Goal: Task Accomplishment & Management: Use online tool/utility

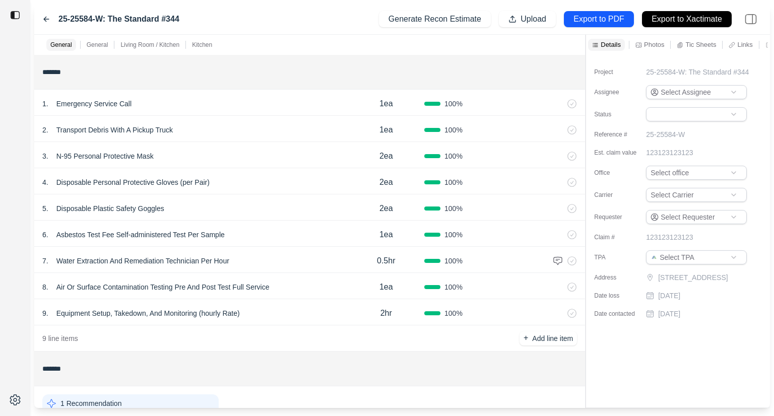
click at [574, 105] on icon at bounding box center [571, 103] width 9 height 9
click at [572, 311] on icon at bounding box center [571, 313] width 9 height 9
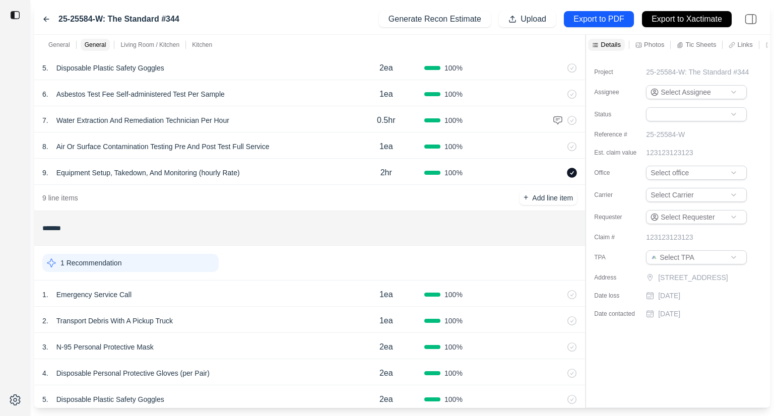
scroll to position [101, 0]
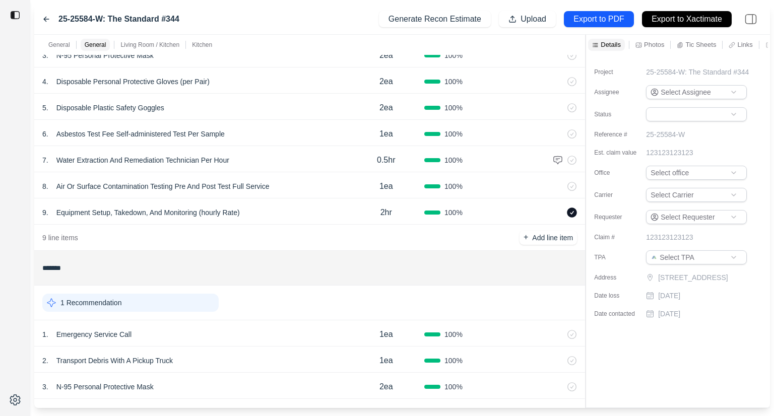
click at [575, 211] on icon at bounding box center [572, 213] width 10 height 10
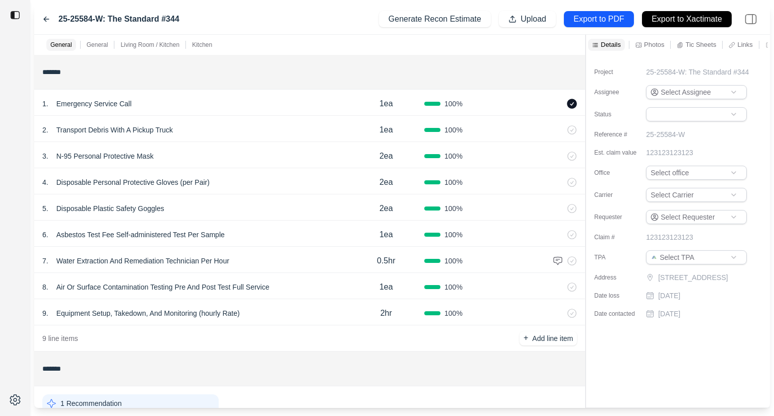
click at [575, 105] on icon at bounding box center [572, 104] width 10 height 10
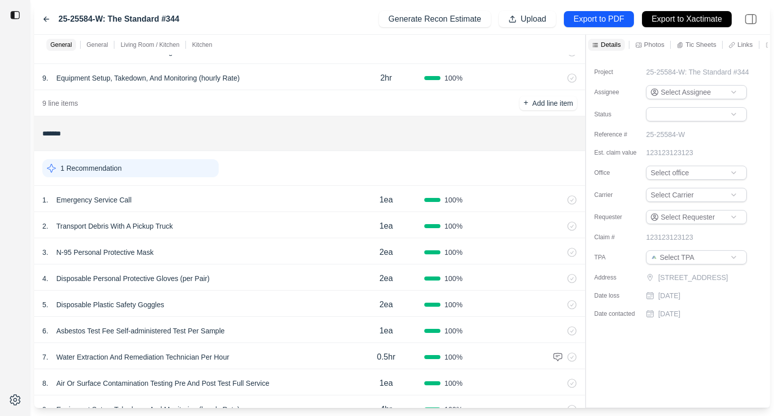
scroll to position [252, 0]
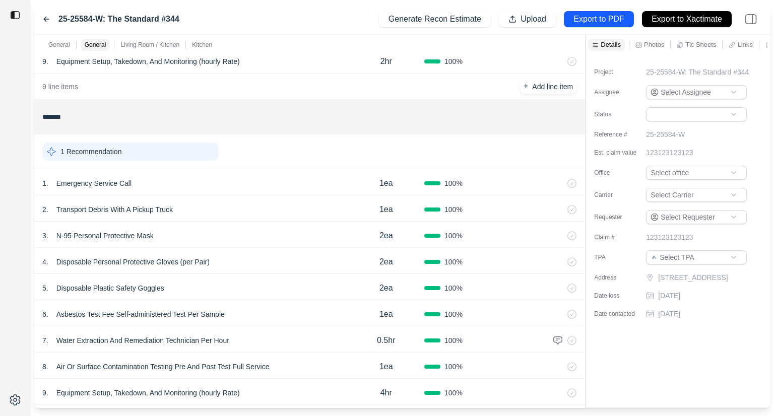
click at [574, 181] on icon at bounding box center [571, 183] width 9 height 9
click at [574, 208] on icon at bounding box center [571, 209] width 9 height 9
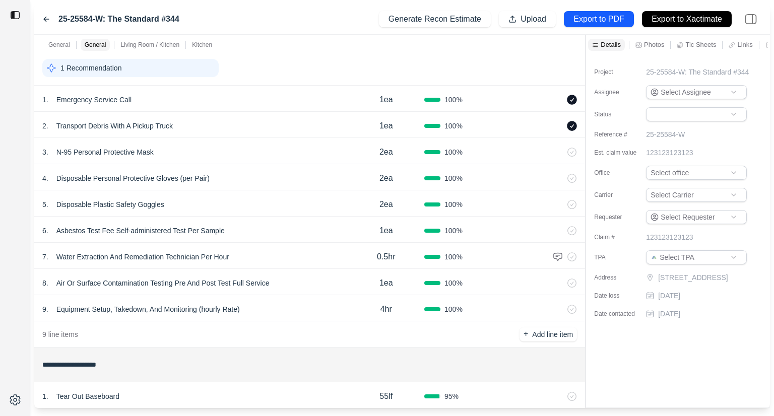
scroll to position [353, 0]
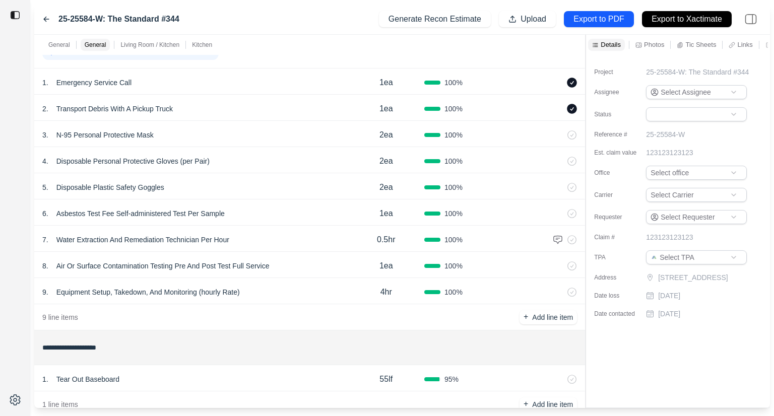
click at [574, 292] on icon at bounding box center [571, 292] width 9 height 9
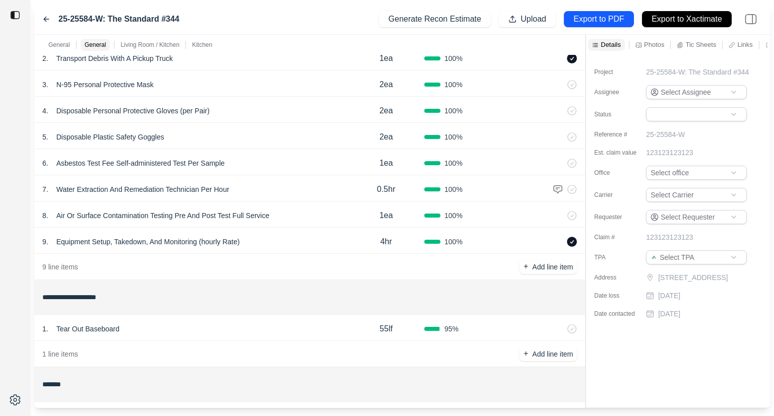
scroll to position [453, 0]
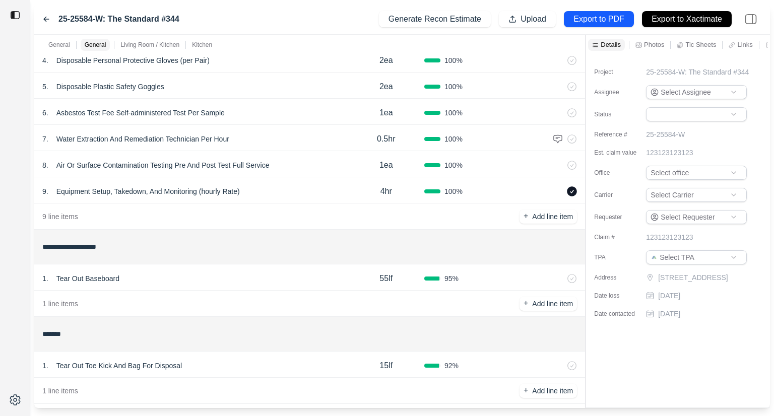
click at [572, 280] on icon at bounding box center [571, 278] width 9 height 9
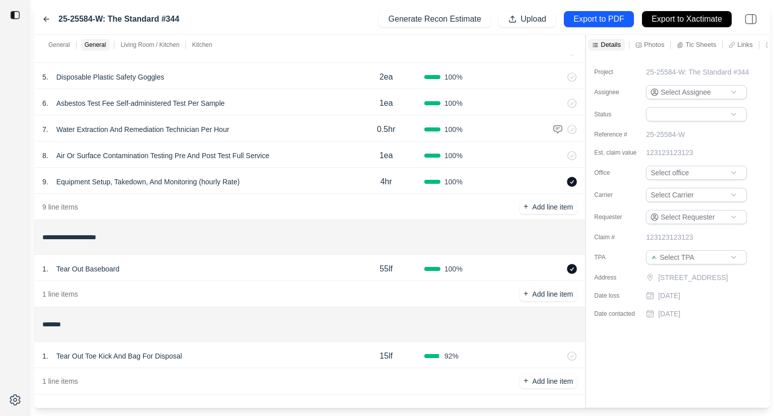
scroll to position [465, 0]
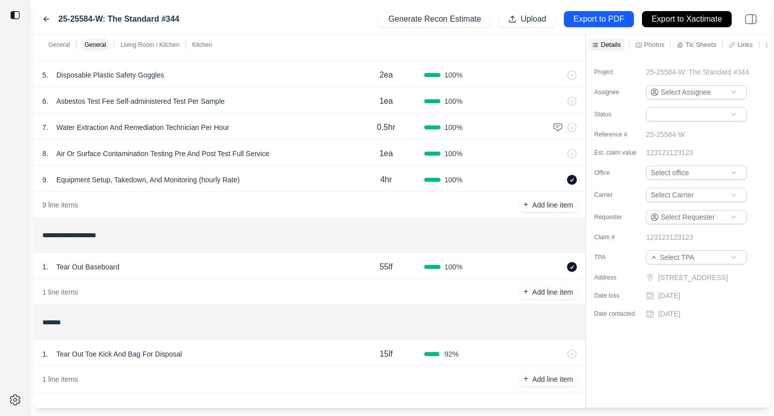
click at [575, 354] on icon at bounding box center [571, 354] width 9 height 9
click at [539, 289] on p "Add line item" at bounding box center [552, 292] width 41 height 10
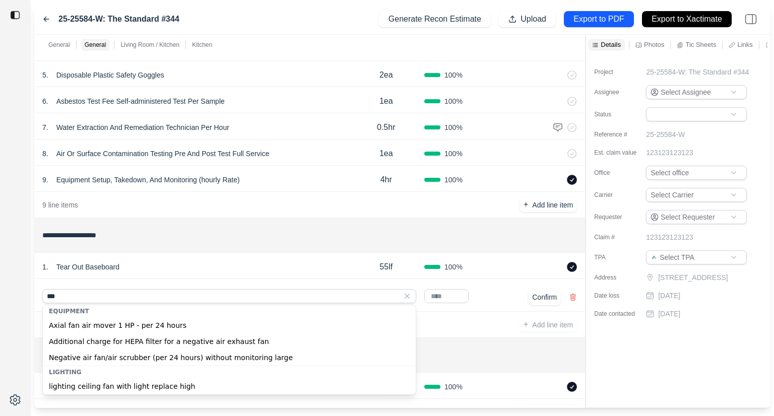
click at [154, 326] on div "Axial fan air mover 1 HP - per 24 hours" at bounding box center [229, 325] width 373 height 16
type input "**********"
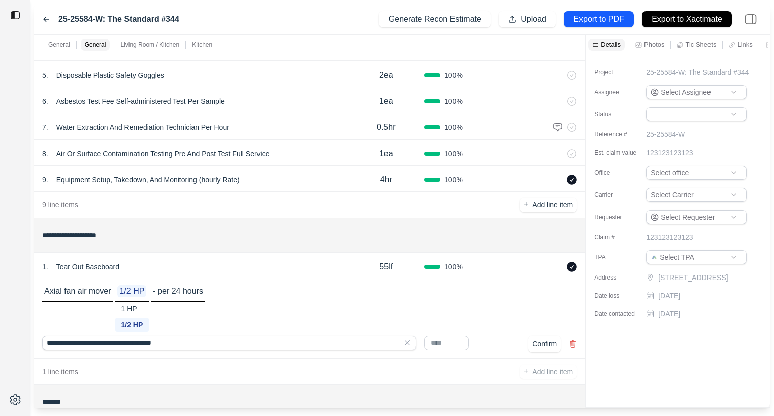
click at [444, 345] on input "text" at bounding box center [446, 343] width 44 height 14
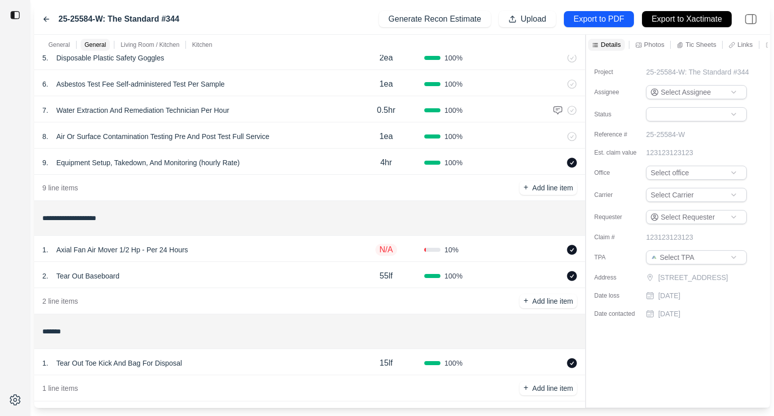
scroll to position [491, 0]
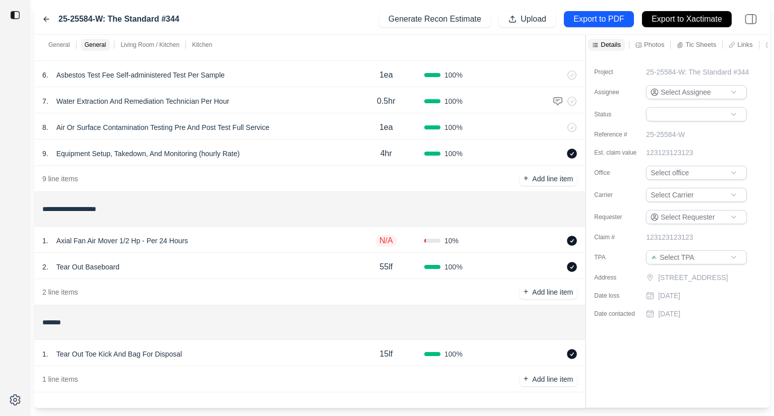
click at [392, 240] on p "N/A" at bounding box center [386, 241] width 22 height 12
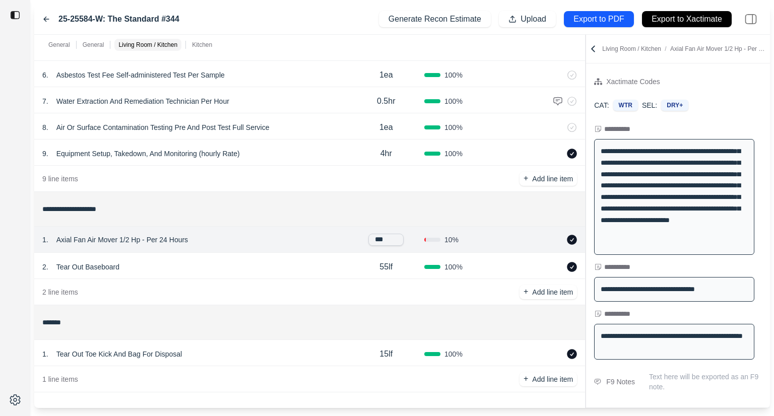
type input "****"
click at [573, 236] on icon at bounding box center [572, 240] width 10 height 10
click at [433, 234] on div "1 . Axial Fan Air Mover 1/2 Hp - Per 24 Hours N/A 10 %" at bounding box center [309, 240] width 551 height 26
click at [436, 239] on div at bounding box center [432, 241] width 16 height 4
click at [383, 241] on p "N/A" at bounding box center [386, 241] width 22 height 12
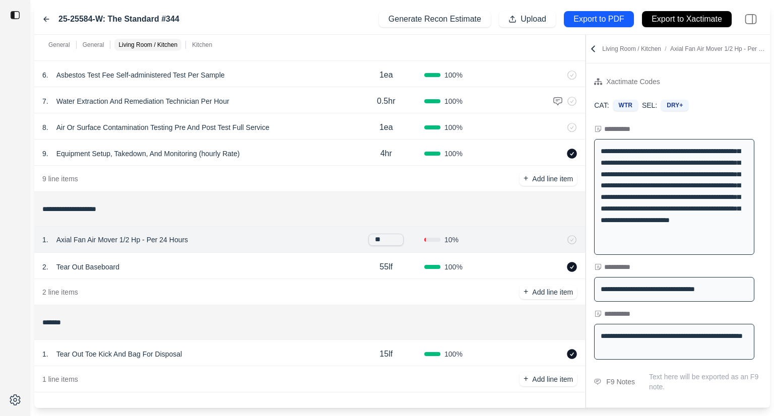
type input "**"
click at [573, 238] on icon at bounding box center [571, 239] width 9 height 9
click at [385, 236] on p "N/A" at bounding box center [386, 241] width 22 height 12
type input "*"
click at [557, 240] on icon at bounding box center [559, 241] width 8 height 8
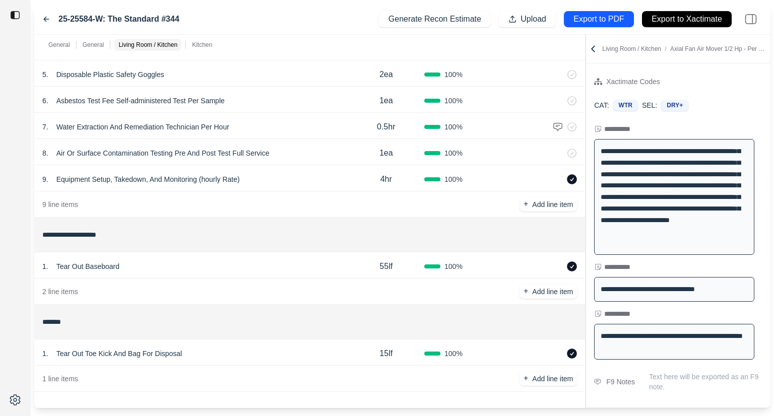
scroll to position [465, 0]
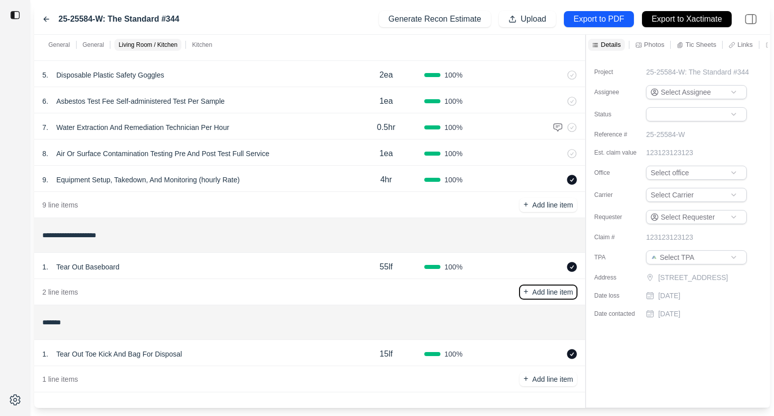
click at [541, 292] on p "Add line item" at bounding box center [552, 292] width 41 height 10
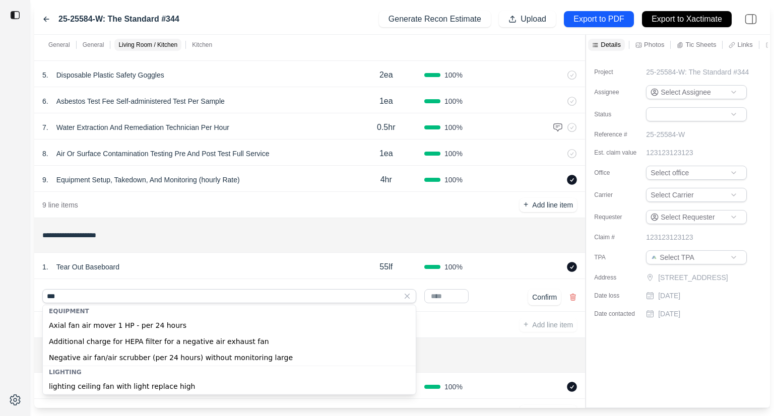
click at [196, 325] on div "Axial fan air mover 1 HP - per 24 hours" at bounding box center [229, 325] width 373 height 16
type input "**********"
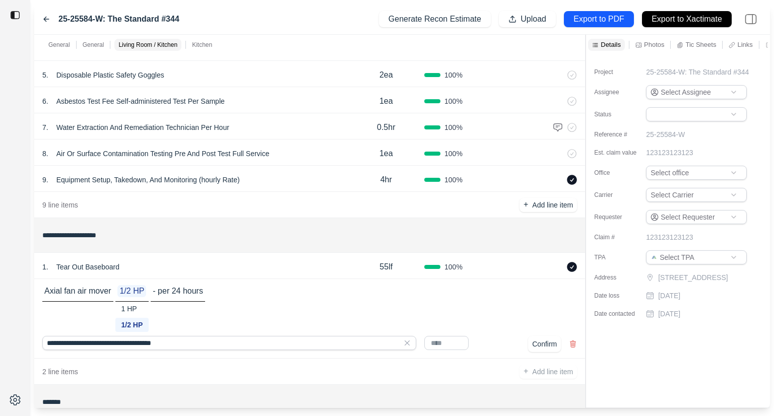
click at [452, 344] on input "text" at bounding box center [446, 343] width 44 height 14
type input "*"
type input "****"
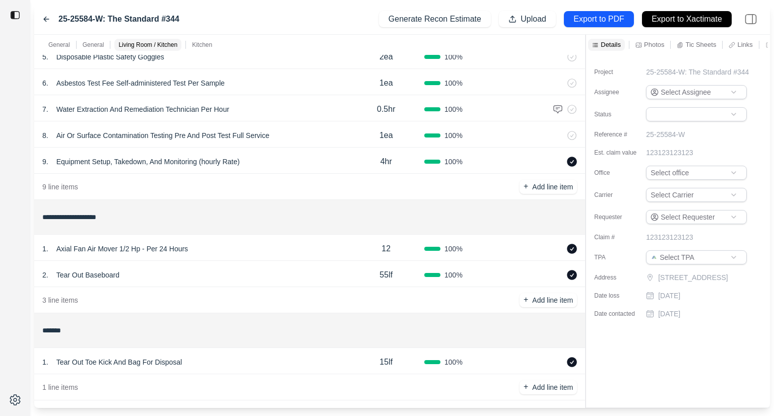
scroll to position [491, 0]
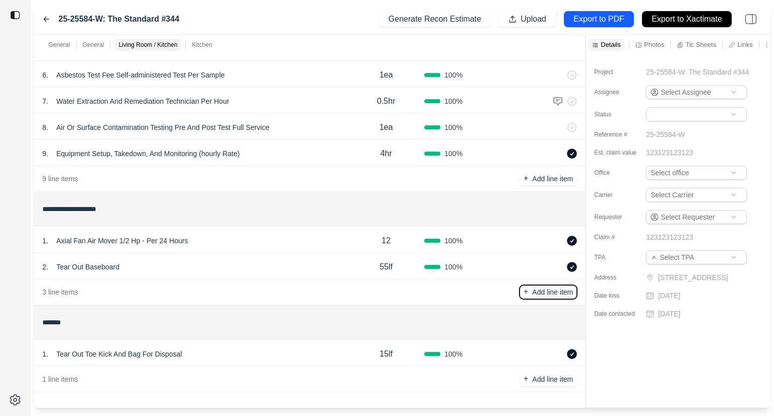
click at [536, 291] on p "Add line item" at bounding box center [552, 292] width 41 height 10
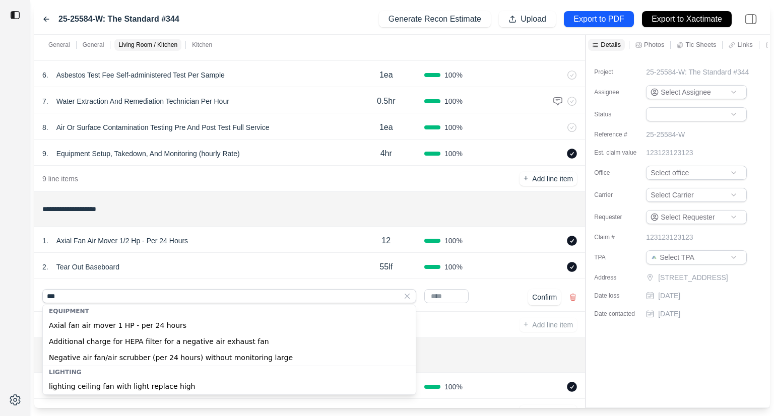
click at [119, 357] on div "Negative air fan/air scrubber (per 24 hours) without monitoring large" at bounding box center [229, 358] width 373 height 16
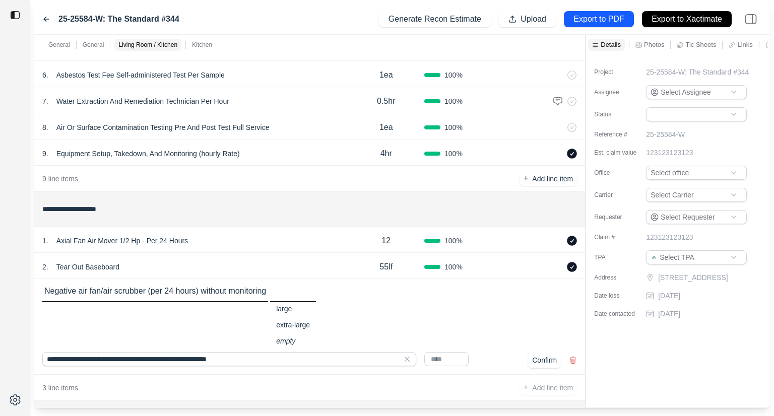
click at [282, 305] on div "large" at bounding box center [293, 309] width 46 height 14
type input "**********"
click at [442, 355] on input "text" at bounding box center [446, 359] width 44 height 14
type input "*"
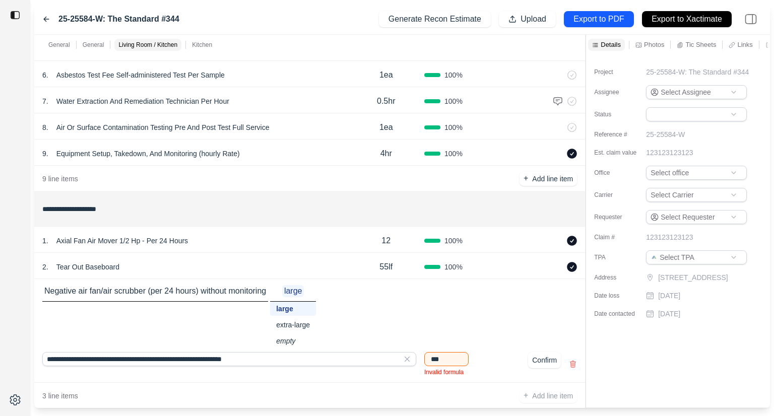
click at [533, 332] on div "Negative air fan/air scrubber (per 24 hours) without monitoring large large ext…" at bounding box center [309, 316] width 535 height 63
click at [535, 359] on button "Confirm" at bounding box center [544, 360] width 33 height 16
click at [452, 362] on input "***" at bounding box center [446, 359] width 44 height 14
type input "*"
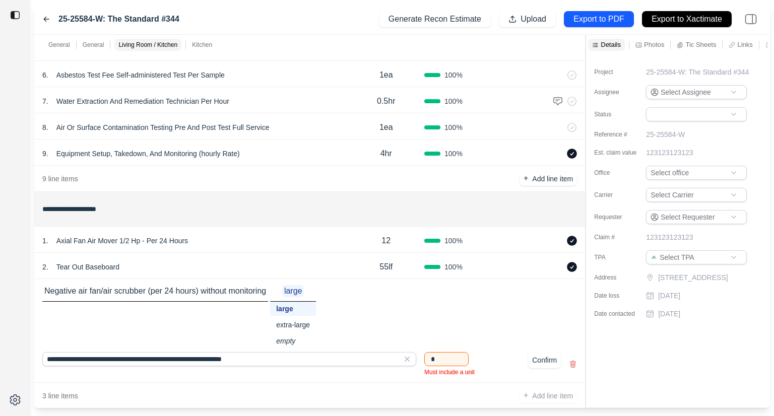
click at [489, 319] on div "Negative air fan/air scrubber (per 24 hours) without monitoring large large ext…" at bounding box center [309, 316] width 535 height 63
click at [447, 375] on div "**********" at bounding box center [309, 331] width 551 height 104
click at [447, 361] on input "*" at bounding box center [446, 359] width 44 height 14
click at [408, 363] on icon at bounding box center [407, 359] width 10 height 10
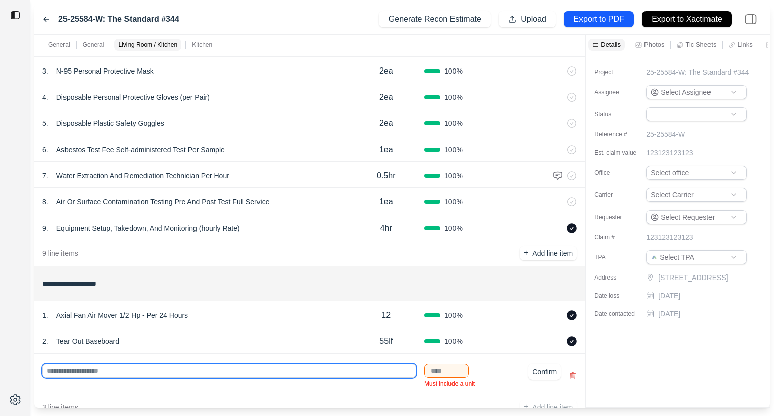
scroll to position [381, 0]
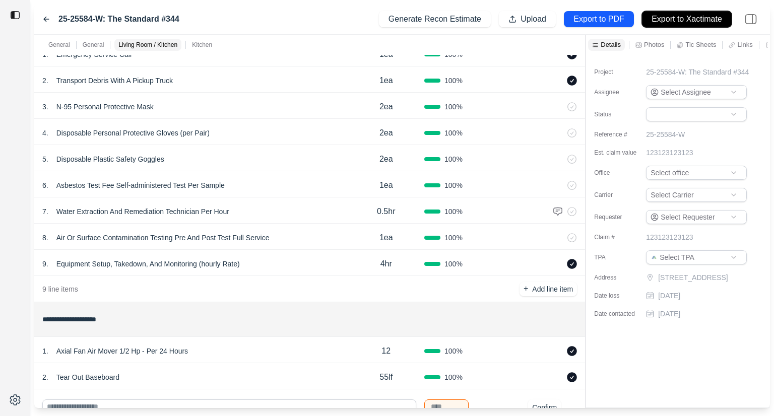
click at [683, 17] on p "Export to Xactimate" at bounding box center [686, 20] width 71 height 12
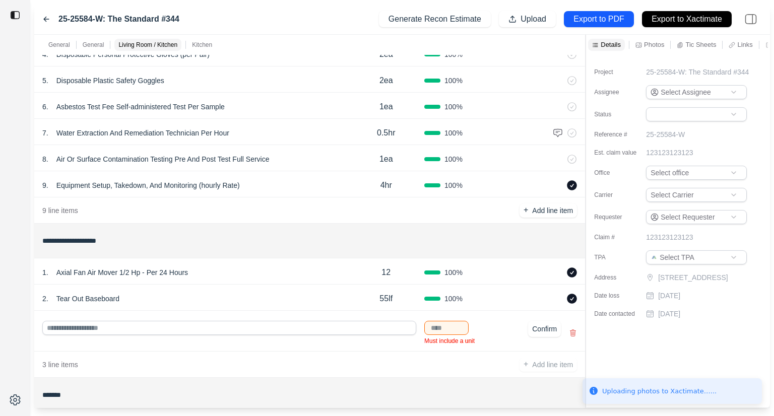
scroll to position [536, 0]
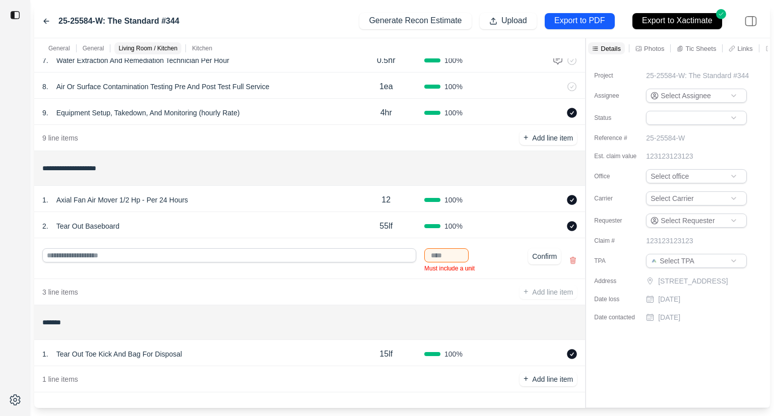
click at [572, 260] on icon at bounding box center [573, 260] width 8 height 8
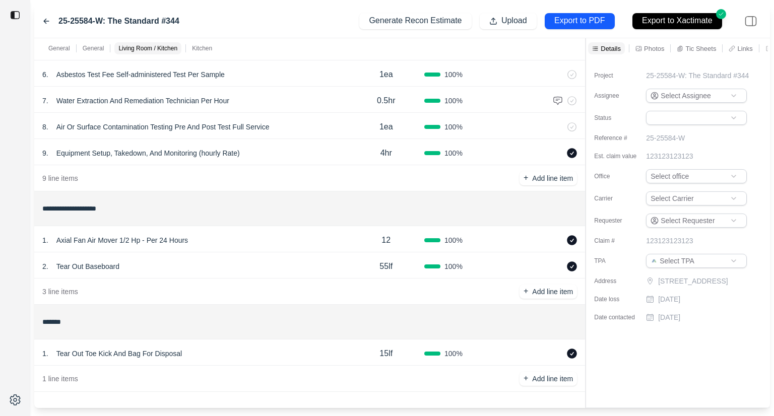
scroll to position [495, 0]
click at [520, 25] on p "Upload" at bounding box center [514, 21] width 26 height 12
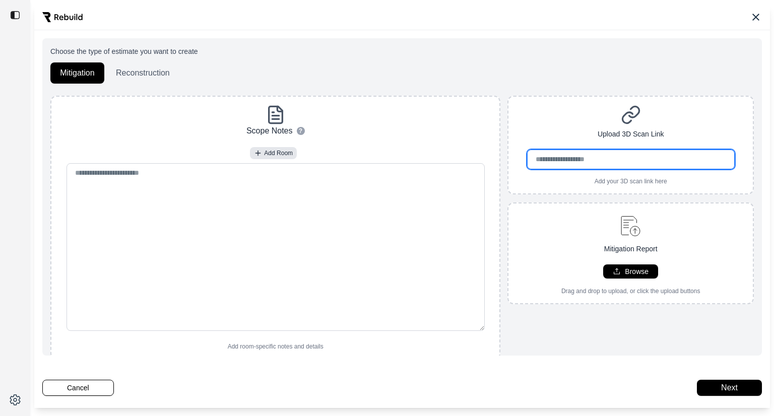
click at [583, 165] on input "url" at bounding box center [631, 160] width 208 height 20
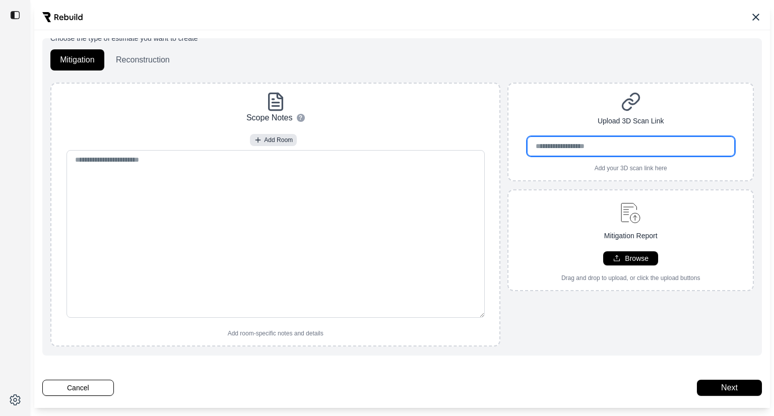
scroll to position [0, 0]
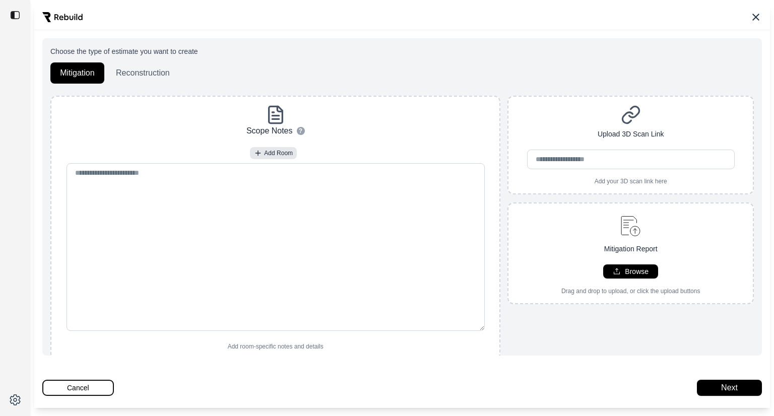
click at [106, 387] on button "Cancel" at bounding box center [78, 388] width 72 height 16
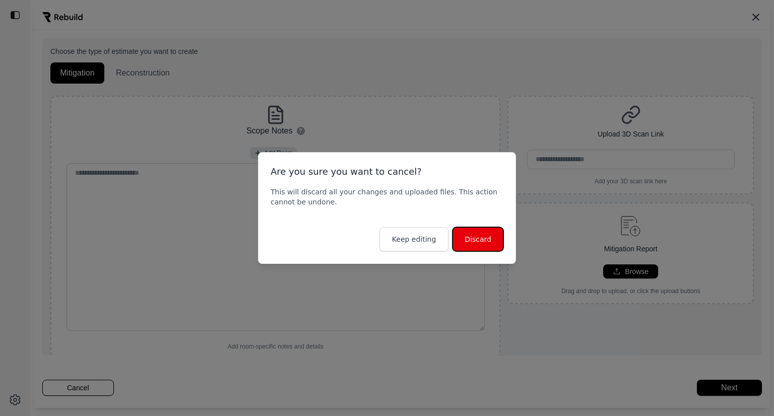
click at [472, 238] on button "Discard" at bounding box center [477, 239] width 51 height 24
